Goal: Register for event/course

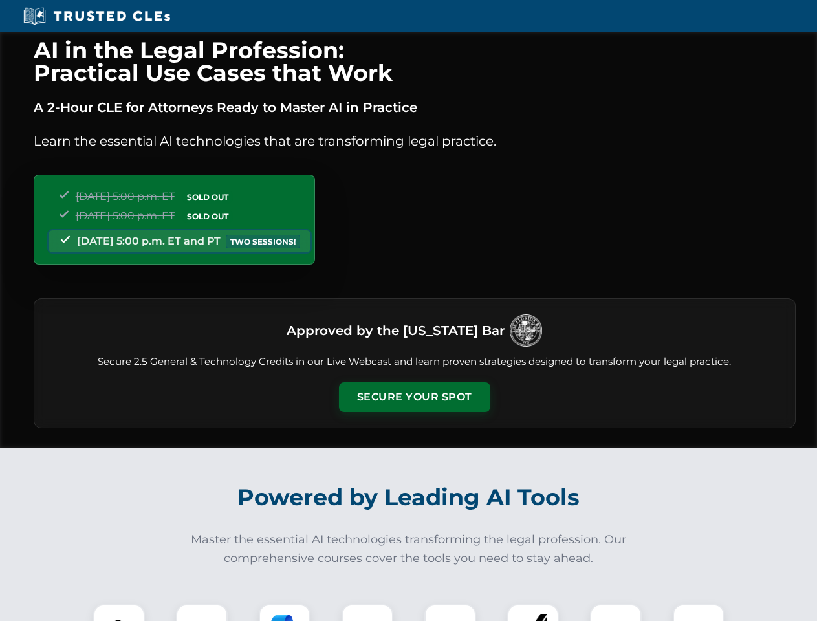
click at [414, 397] on button "Secure Your Spot" at bounding box center [414, 397] width 151 height 30
click at [119, 613] on img at bounding box center [119, 631] width 38 height 38
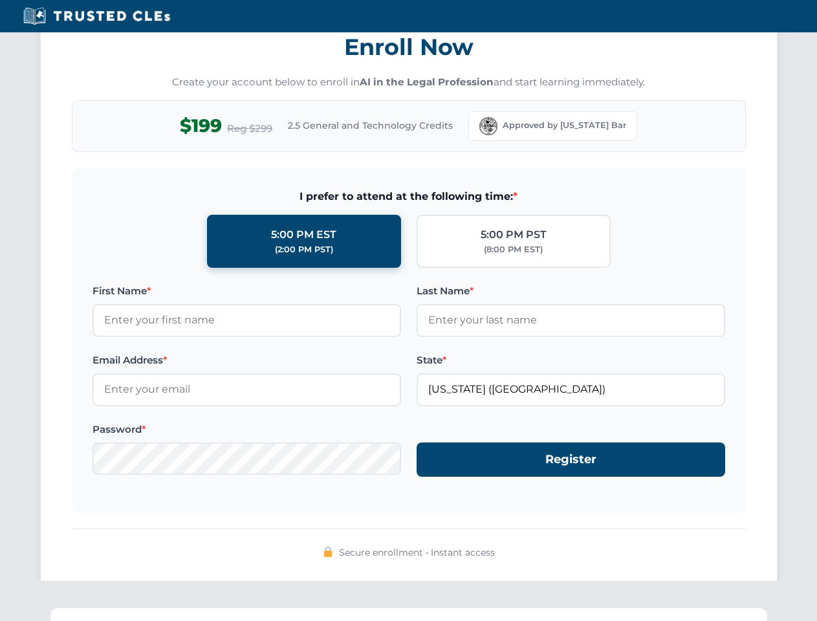
scroll to position [1270, 0]
